Goal: Information Seeking & Learning: Learn about a topic

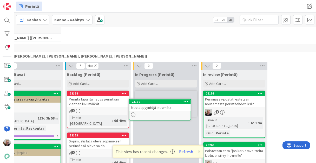
scroll to position [43, 36]
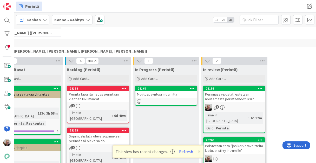
click at [191, 88] on icon at bounding box center [192, 88] width 5 height 4
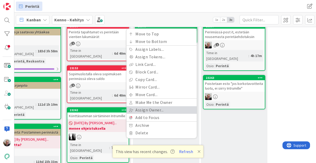
scroll to position [106, 36]
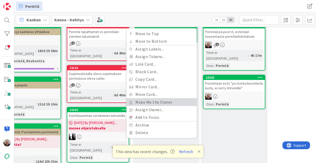
click at [166, 104] on link "Make Me the Owner" at bounding box center [162, 102] width 70 height 8
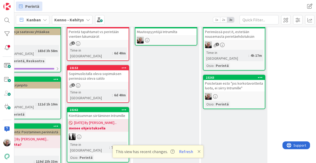
scroll to position [43, 36]
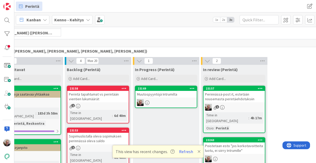
click at [151, 95] on div "Muutospyyntöjä Intrumilta" at bounding box center [166, 94] width 61 height 7
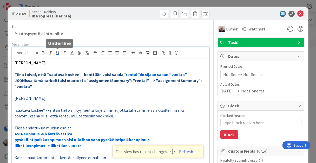
click at [16, 63] on span "[PERSON_NAME]," at bounding box center [31, 62] width 32 height 5
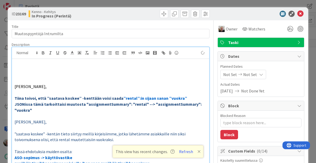
type textarea "x"
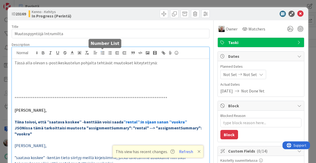
click at [103, 54] on line "button" at bounding box center [103, 54] width 2 height 0
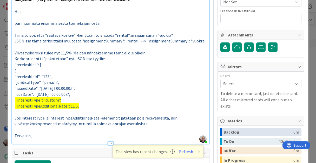
scroll to position [375, 0]
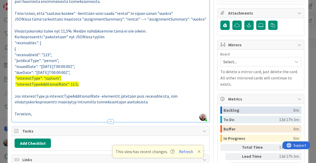
click at [119, 93] on span "Jos interestType ja interestTypeAdditionalRate -elementit jätetään pois recevab…" at bounding box center [97, 98] width 164 height 11
click at [126, 105] on p at bounding box center [111, 108] width 192 height 6
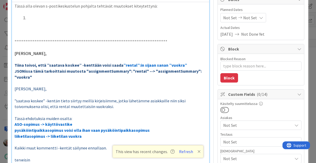
scroll to position [0, 0]
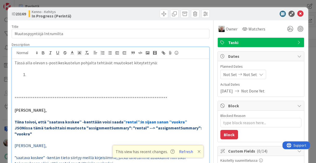
click at [54, 74] on li at bounding box center [114, 75] width 186 height 6
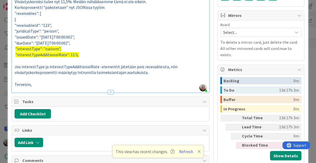
scroll to position [437, 0]
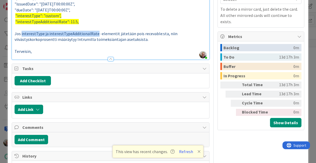
drag, startPoint x: 21, startPoint y: 27, endPoint x: 94, endPoint y: 27, distance: 73.3
click at [94, 31] on span "Jos interestType ja interestTypeAdditionalRate -elementit jätetään pois recevab…" at bounding box center [97, 36] width 164 height 11
copy span "interestType ja interestTypeAdditionalRate"
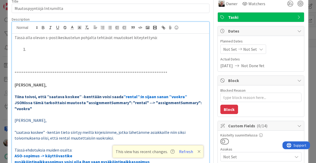
scroll to position [21, 0]
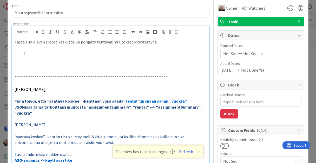
click at [47, 53] on li at bounding box center [114, 54] width 186 height 6
click at [49, 54] on span "interestType ja interestTypeAdditionalRate" at bounding box center [66, 53] width 78 height 5
click at [109, 52] on li "interestType- ja interestTypeAdditionalRate" at bounding box center [114, 54] width 186 height 6
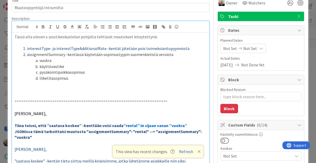
scroll to position [0, 0]
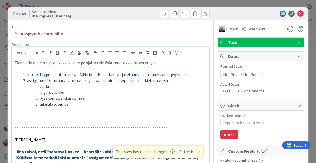
click at [16, 119] on p at bounding box center [111, 122] width 192 height 6
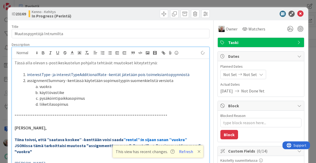
type textarea "x"
click at [298, 15] on icon at bounding box center [301, 14] width 6 height 6
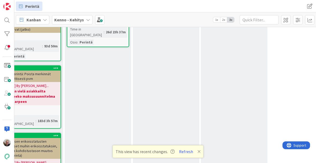
scroll to position [314, 36]
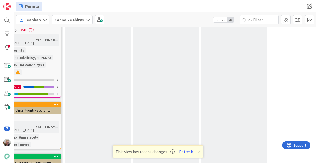
drag, startPoint x: 74, startPoint y: 160, endPoint x: 35, endPoint y: 162, distance: 38.3
click at [35, 162] on div "3 Kenno on paras 338 Tekninen feature suunnittelu ja toteutus 21 Core ([PERSON_…" at bounding box center [165, 95] width 302 height 136
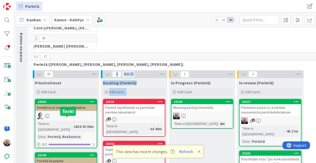
scroll to position [0, 0]
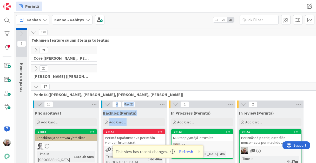
click at [35, 86] on icon at bounding box center [36, 87] width 6 height 6
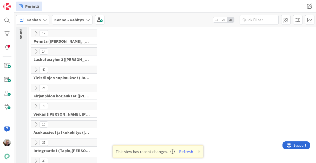
scroll to position [62, 0]
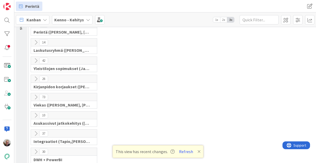
click at [36, 59] on icon at bounding box center [36, 61] width 6 height 6
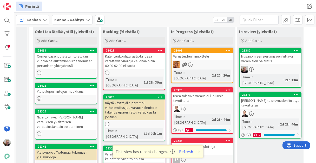
scroll to position [104, 0]
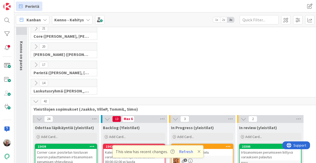
scroll to position [0, 0]
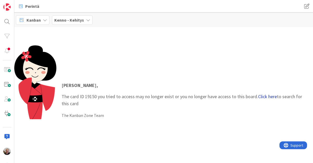
click at [272, 96] on link "Click here" at bounding box center [267, 96] width 19 height 6
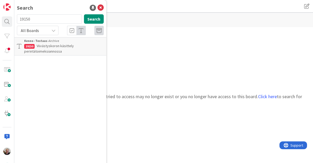
click at [37, 50] on span "Viivästyskoron käsittely perintätoimeksiannossa" at bounding box center [49, 48] width 50 height 10
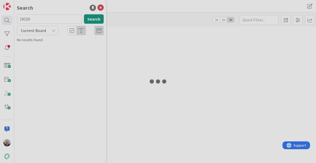
type input "19643"
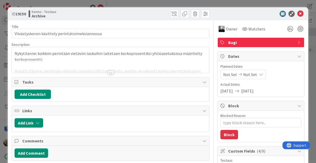
click at [133, 65] on div at bounding box center [110, 66] width 197 height 13
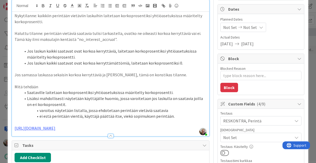
scroll to position [62, 0]
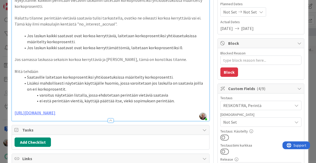
click at [88, 91] on li "Lisäksi mahdollisesti näytetään käyttäjälle huomio, jossa varoitetaan jos lasku…" at bounding box center [114, 86] width 186 height 12
click at [99, 75] on li "Saataville laitetaan korkoprosentiksi yhtiöasetuksissa määritelty korkoprosentt…" at bounding box center [114, 77] width 186 height 6
click at [104, 91] on li "Lisäksi mahdollisesti näytetään käyttäjälle huomio, jossa varoitetaan jos lasku…" at bounding box center [114, 86] width 186 height 12
click at [110, 77] on li "Saataville laitetaan korkoprosentiksi yhtiöasetuksissa määritelty korkoprosentt…" at bounding box center [114, 77] width 186 height 6
click at [80, 88] on li "Lisäksi mahdollisesti näytetään käyttäjälle huomio, jossa varoitetaan jos lasku…" at bounding box center [114, 86] width 186 height 12
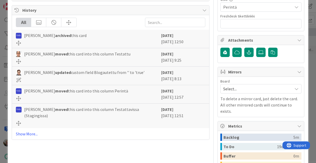
scroll to position [270, 0]
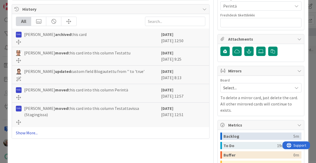
click at [28, 130] on link "Show More..." at bounding box center [110, 133] width 189 height 6
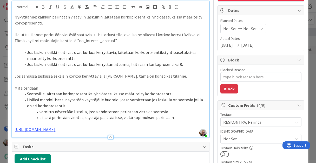
scroll to position [0, 0]
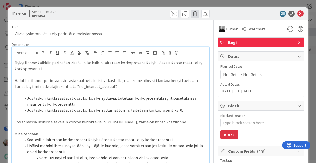
type textarea "x"
